Goal: Find contact information: Find contact information

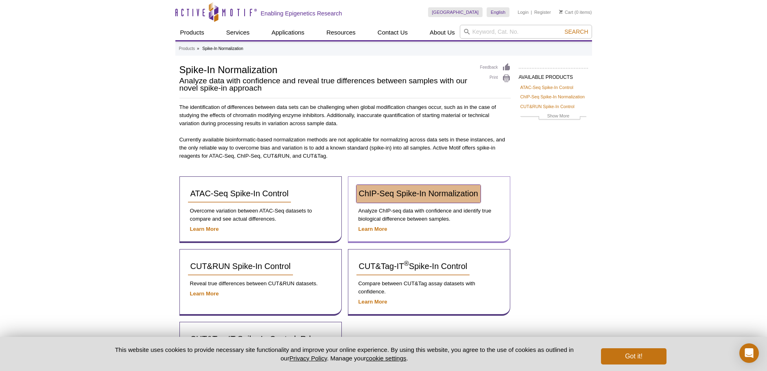
click at [375, 190] on span "ChIP-Seq Spike-In Normalization" at bounding box center [418, 193] width 119 height 9
click at [374, 192] on span "ChIP-Seq Spike-In Normalization" at bounding box center [418, 193] width 119 height 9
click at [376, 201] on link "ChIP-Seq Spike-In Normalization" at bounding box center [418, 194] width 124 height 18
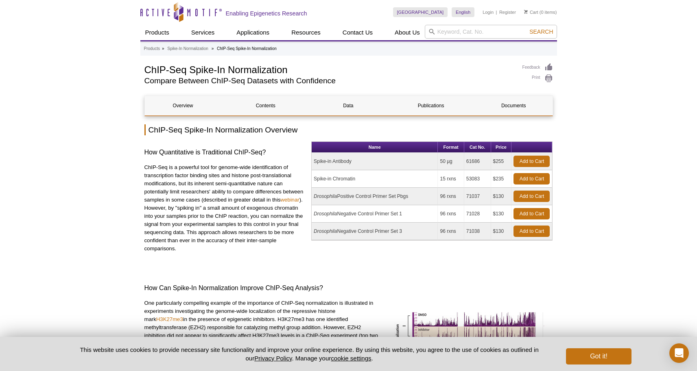
click at [329, 159] on td "Spike-in Antibody" at bounding box center [375, 161] width 126 height 17
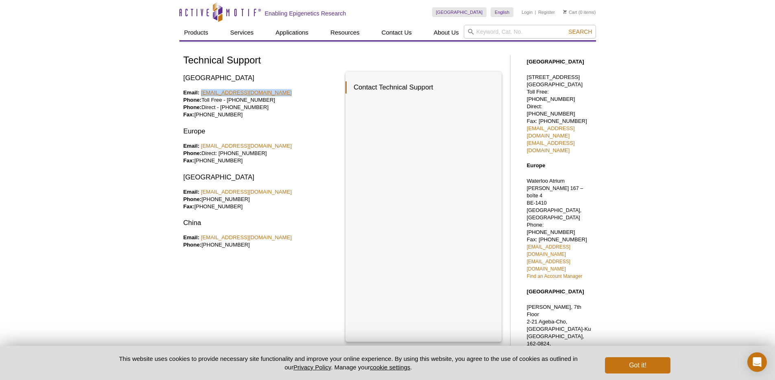
drag, startPoint x: 276, startPoint y: 93, endPoint x: 201, endPoint y: 94, distance: 74.5
click at [201, 94] on p "Email: tech_service@activemotif.com Phone: Toll Free - 877 222 9543 Phone: Dire…" at bounding box center [261, 103] width 156 height 29
copy link "tech_service@activemotif.com"
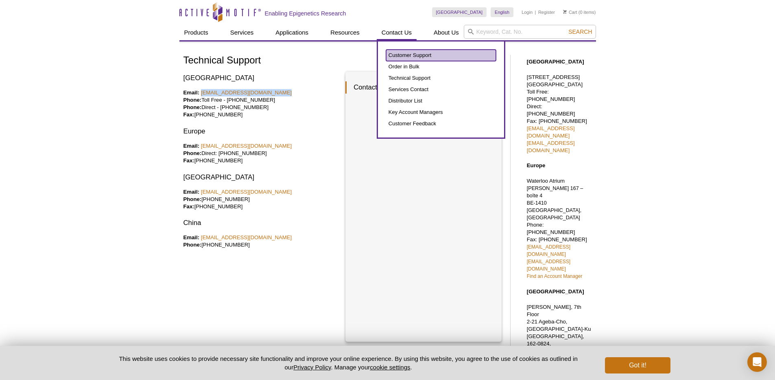
click at [389, 53] on link "Customer Support" at bounding box center [441, 55] width 110 height 11
click at [400, 55] on link "Customer Support" at bounding box center [441, 55] width 110 height 11
click at [402, 58] on link "Customer Support" at bounding box center [441, 55] width 110 height 11
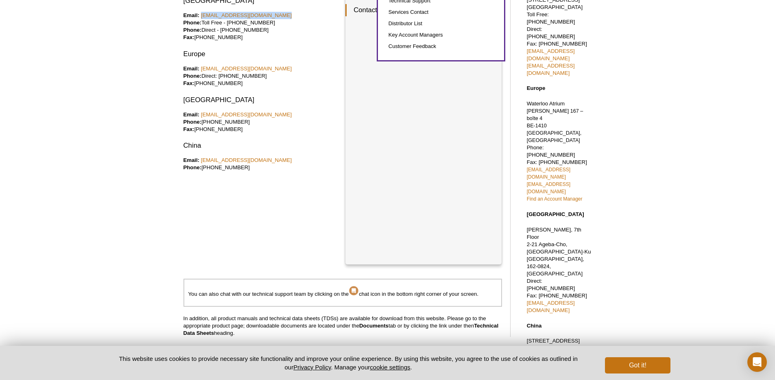
scroll to position [131, 0]
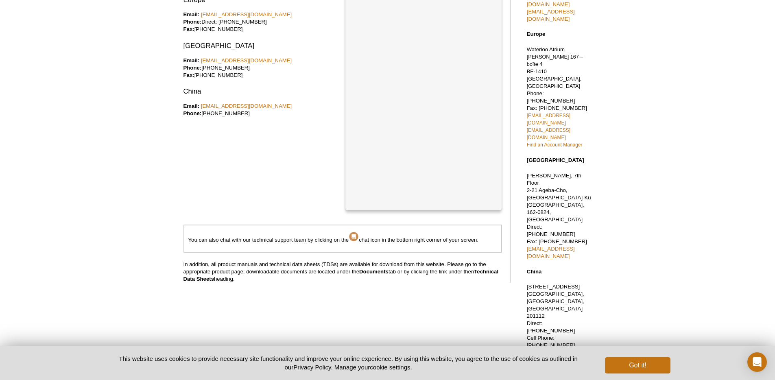
click at [332, 146] on div "North America Email: tech_service@activemotif.com Phone: Toll Free - 877 222 95…" at bounding box center [261, 75] width 156 height 270
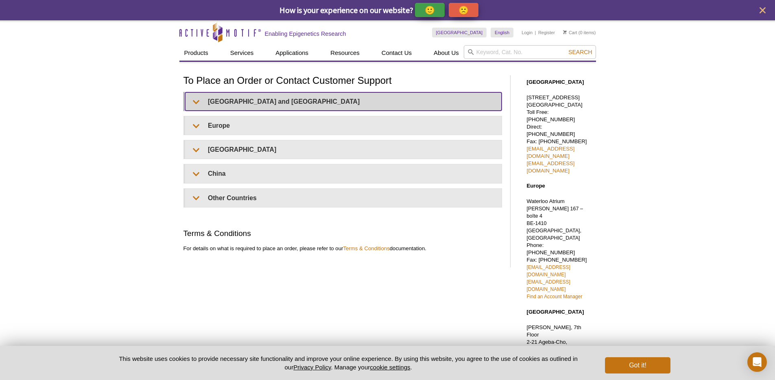
click at [347, 100] on summary "[GEOGRAPHIC_DATA] and [GEOGRAPHIC_DATA]" at bounding box center [343, 101] width 317 height 18
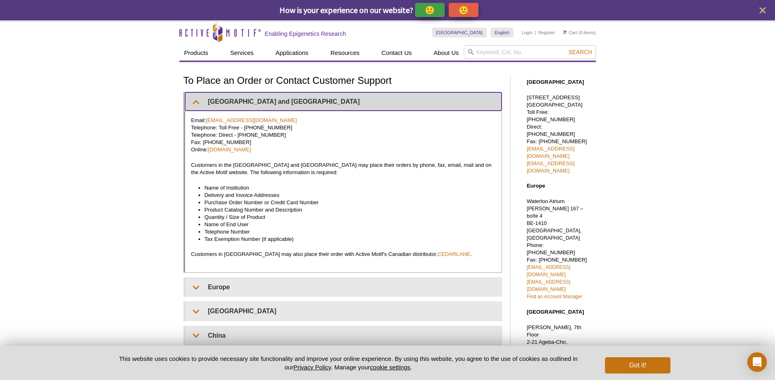
drag, startPoint x: 338, startPoint y: 105, endPoint x: 309, endPoint y: 131, distance: 39.8
click at [309, 131] on details "[GEOGRAPHIC_DATA] and [GEOGRAPHIC_DATA] Email: [EMAIL_ADDRESS][DOMAIN_NAME] Tel…" at bounding box center [342, 182] width 319 height 181
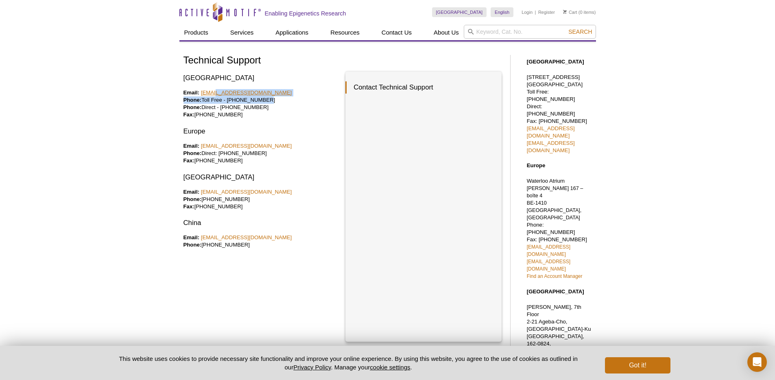
drag, startPoint x: 303, startPoint y: 98, endPoint x: 214, endPoint y: 92, distance: 88.9
click at [214, 92] on p "Email: [EMAIL_ADDRESS][DOMAIN_NAME] Phone: Toll Free - [PHONE_NUMBER] Phone: Di…" at bounding box center [261, 103] width 156 height 29
click at [304, 94] on p "Email: [EMAIL_ADDRESS][DOMAIN_NAME] Phone: Toll Free - [PHONE_NUMBER] Phone: Di…" at bounding box center [261, 103] width 156 height 29
drag, startPoint x: 298, startPoint y: 90, endPoint x: 259, endPoint y: 94, distance: 39.3
click at [202, 92] on p "Email: [EMAIL_ADDRESS][DOMAIN_NAME] Phone: Toll Free - [PHONE_NUMBER] Phone: Di…" at bounding box center [261, 103] width 156 height 29
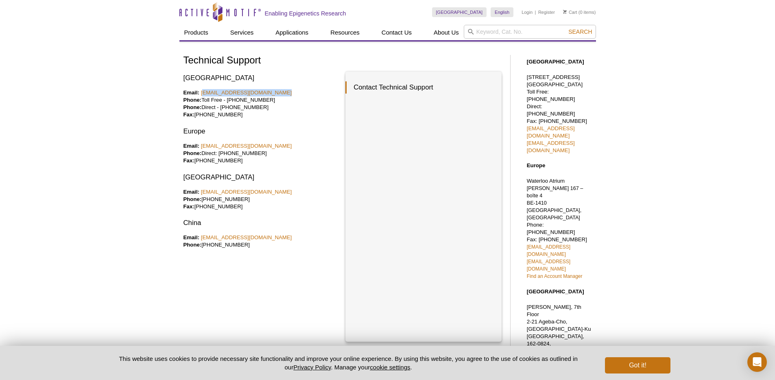
click at [277, 100] on p "Email: [EMAIL_ADDRESS][DOMAIN_NAME] Phone: Toll Free - [PHONE_NUMBER] Phone: Di…" at bounding box center [261, 103] width 156 height 29
drag, startPoint x: 280, startPoint y: 95, endPoint x: 200, endPoint y: 93, distance: 80.2
click at [200, 93] on p "Email: [EMAIL_ADDRESS][DOMAIN_NAME] Phone: Toll Free - [PHONE_NUMBER] Phone: Di…" at bounding box center [261, 103] width 156 height 29
copy link "[EMAIL_ADDRESS][DOMAIN_NAME]"
